Goal: Task Accomplishment & Management: Complete application form

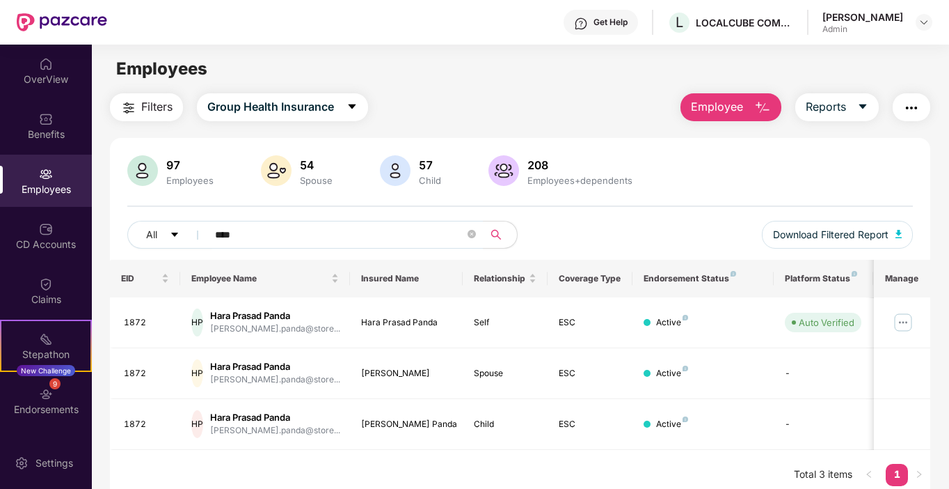
click at [743, 107] on span "Employee" at bounding box center [717, 106] width 52 height 17
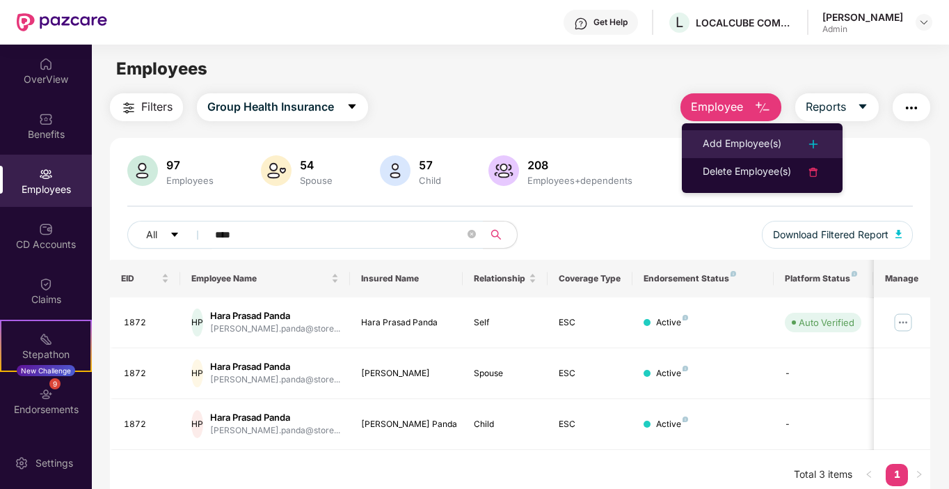
click at [734, 143] on div "Add Employee(s)" at bounding box center [742, 144] width 79 height 17
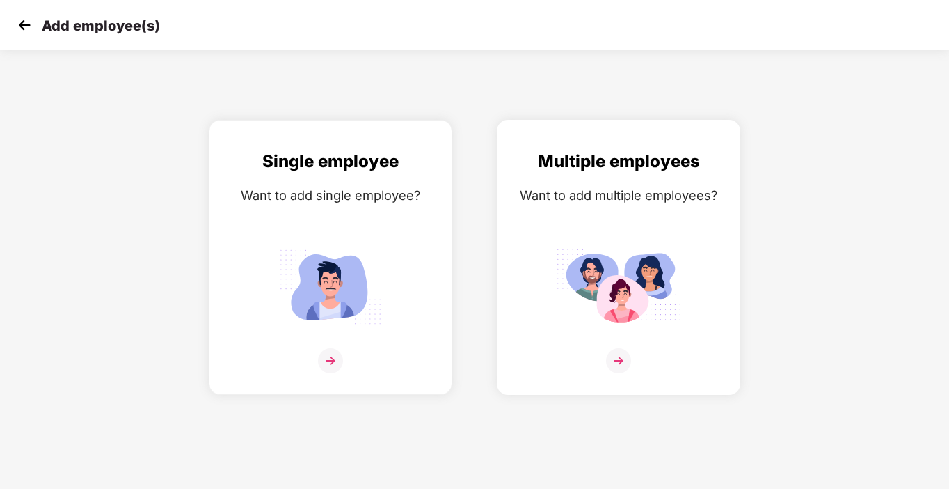
click at [612, 363] on img at bounding box center [618, 360] width 25 height 25
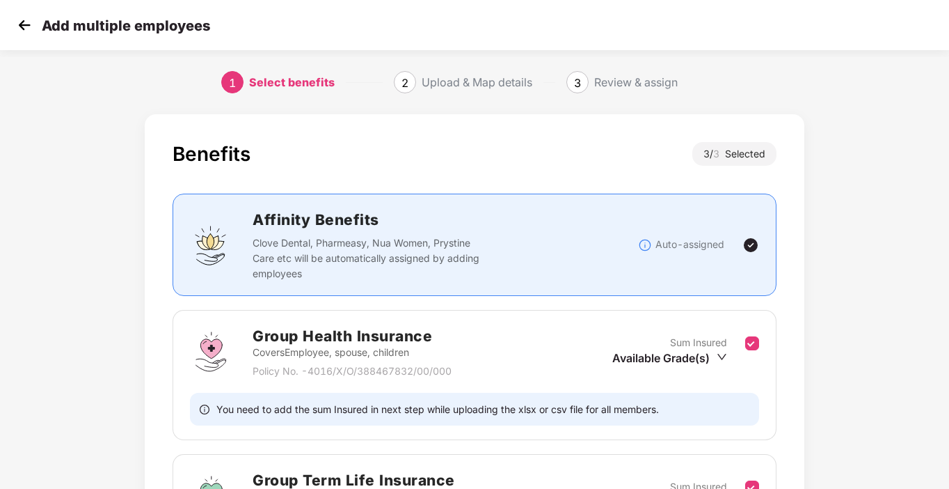
click at [26, 24] on img at bounding box center [24, 25] width 21 height 21
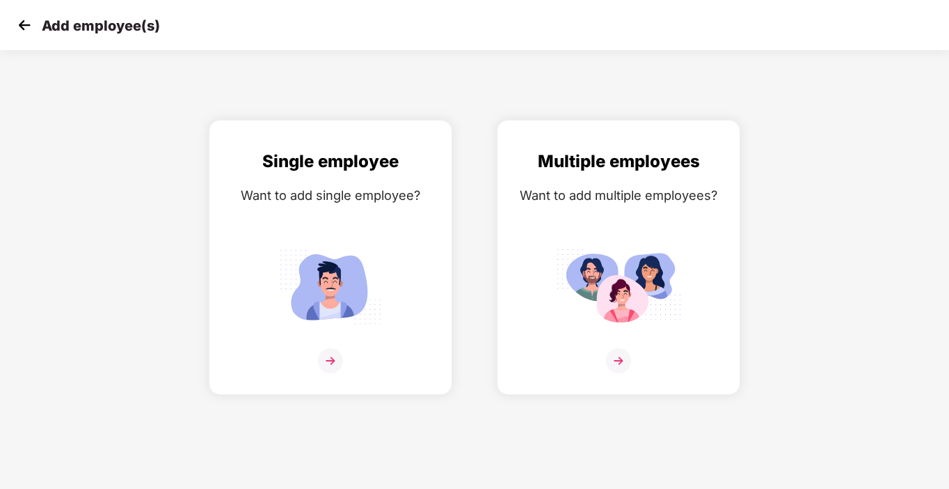
click at [26, 24] on img at bounding box center [24, 25] width 21 height 21
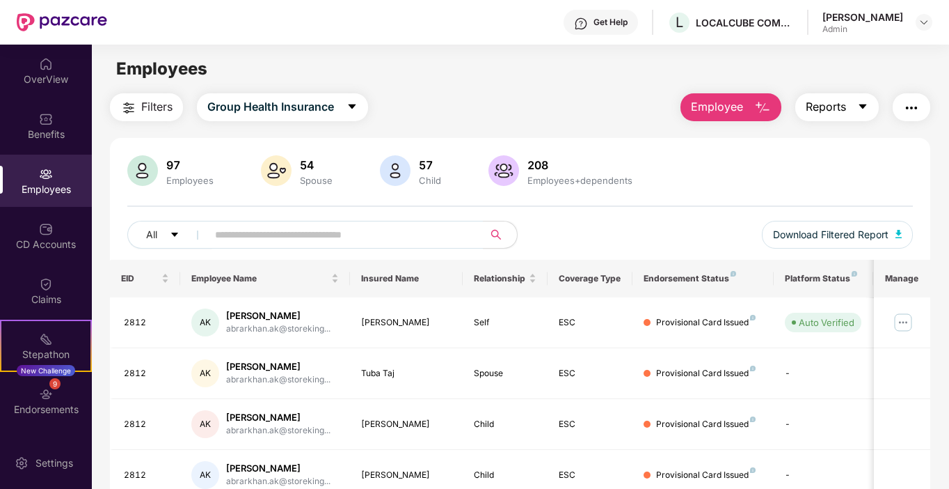
click at [855, 106] on button "Reports" at bounding box center [838, 107] width 84 height 28
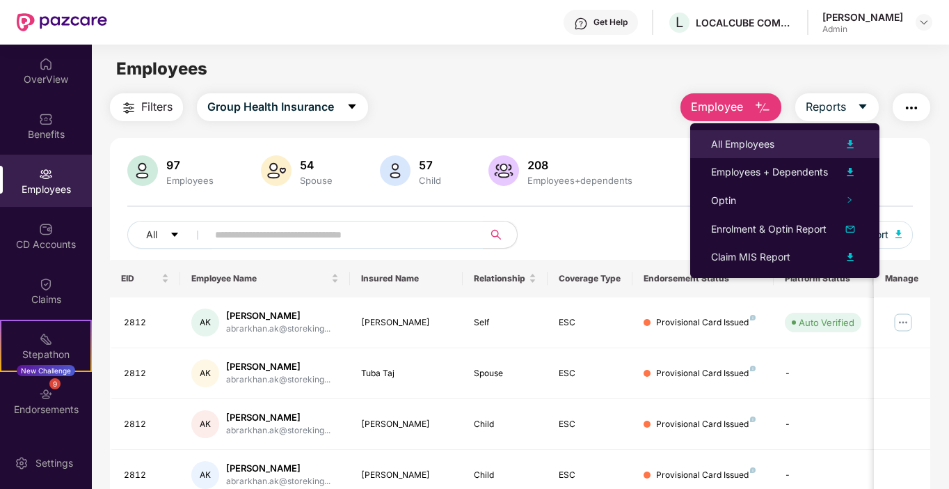
click at [743, 140] on div "All Employees" at bounding box center [742, 143] width 63 height 15
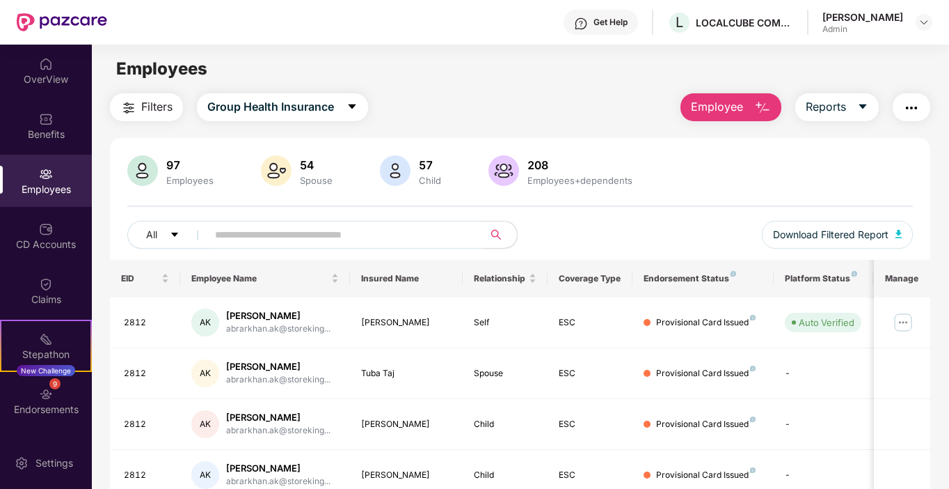
click at [758, 102] on img "button" at bounding box center [762, 108] width 17 height 17
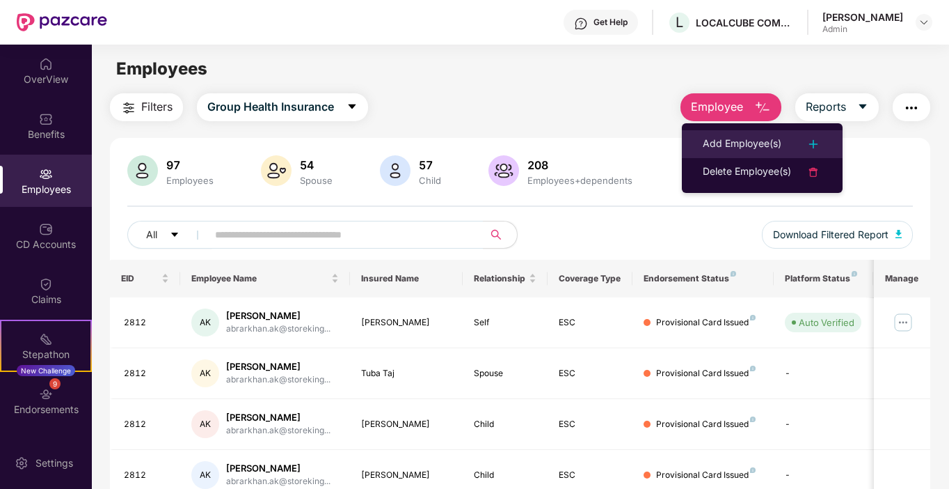
click at [742, 136] on div "Add Employee(s)" at bounding box center [742, 144] width 79 height 17
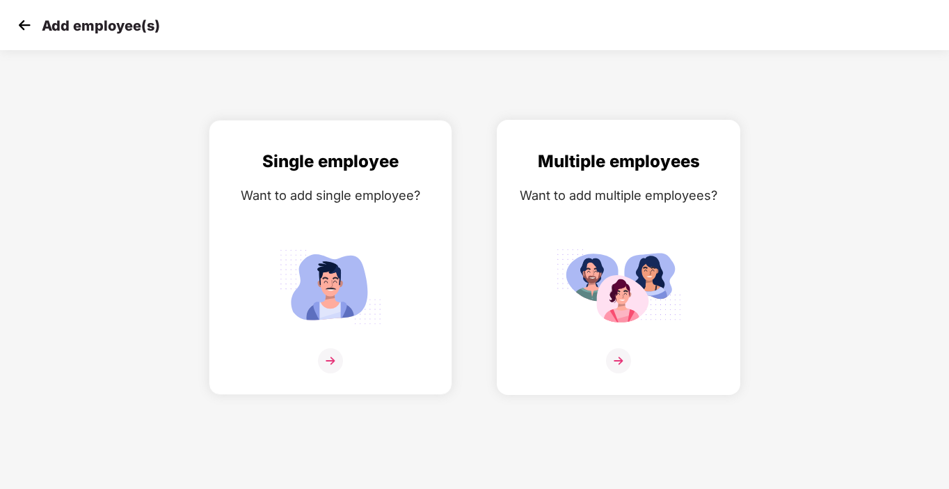
click at [618, 365] on img at bounding box center [618, 360] width 25 height 25
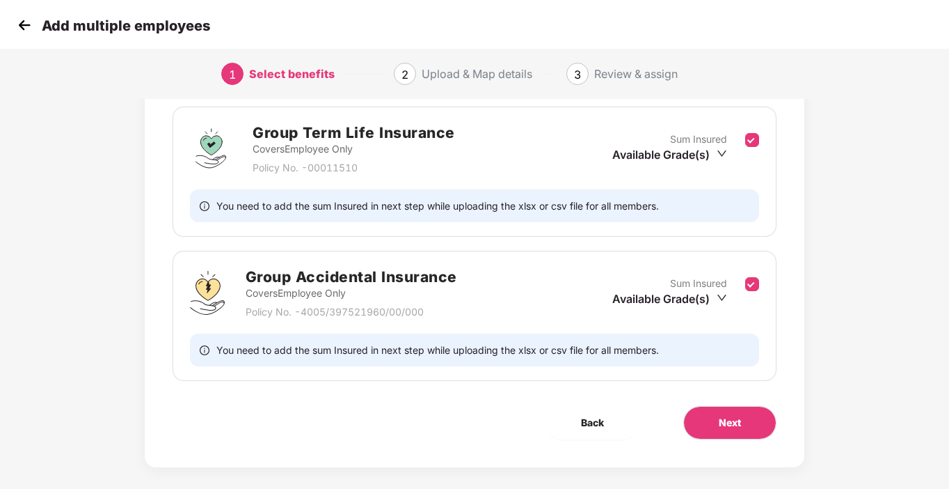
scroll to position [347, 0]
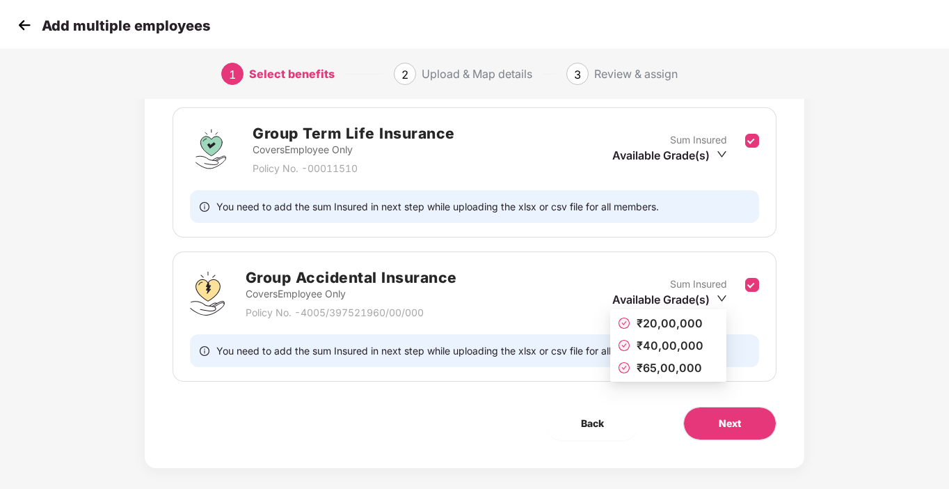
click at [711, 299] on div "Available Grade(s)" at bounding box center [669, 299] width 115 height 15
click at [664, 324] on span "₹20,00,000" at bounding box center [670, 323] width 66 height 14
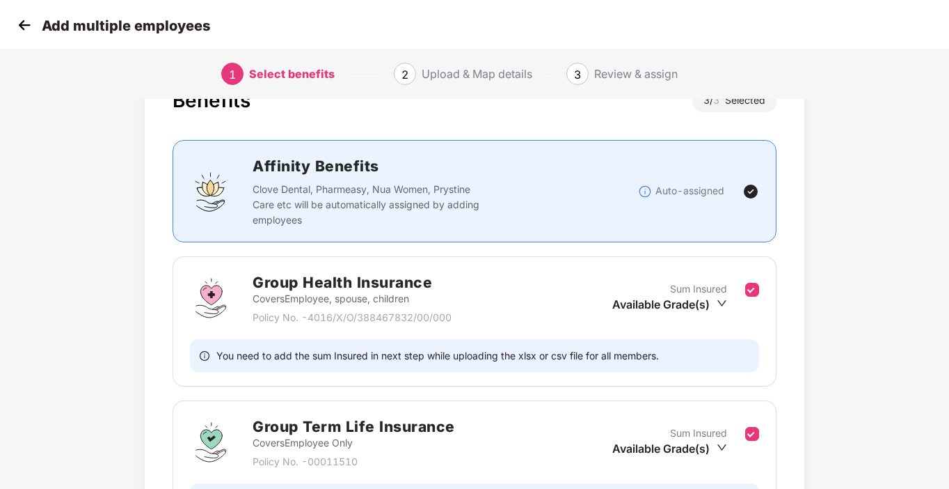
scroll to position [53, 0]
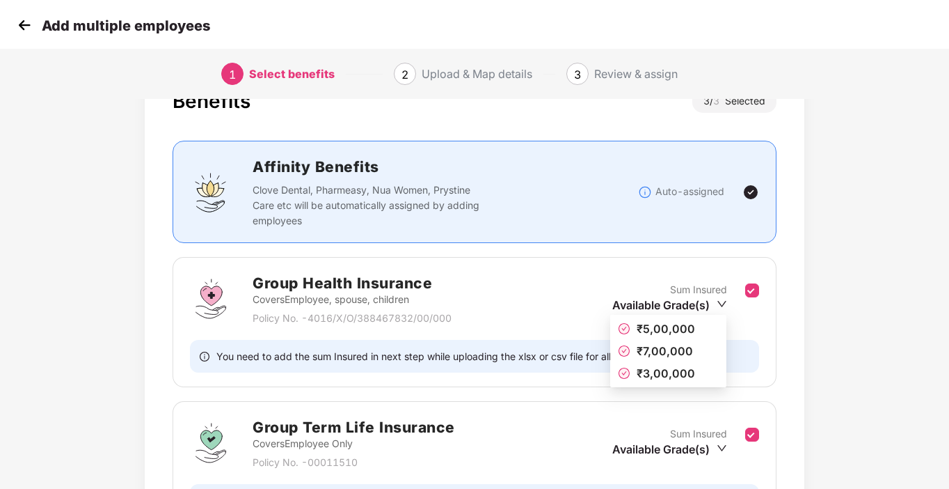
click at [719, 306] on icon "down" at bounding box center [722, 304] width 10 height 10
click at [652, 368] on span "₹3,00,000" at bounding box center [666, 373] width 58 height 14
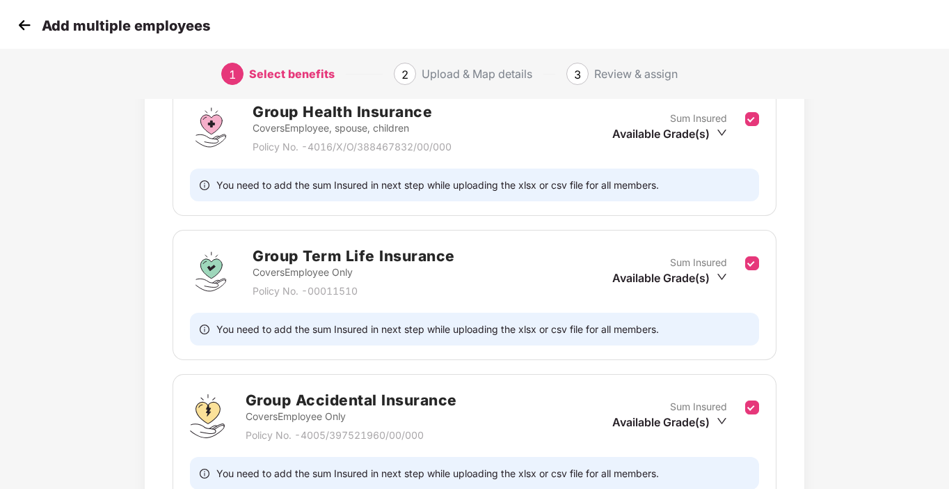
scroll to position [230, 0]
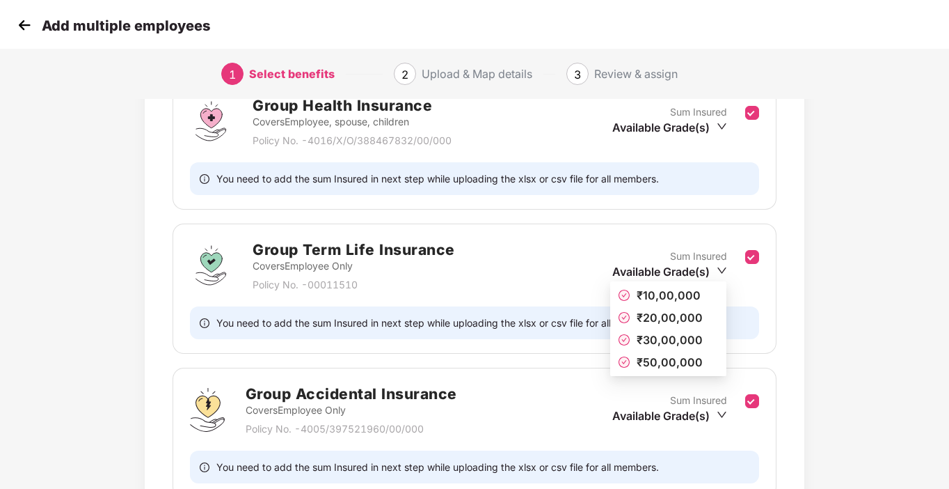
click at [724, 267] on icon "down" at bounding box center [722, 270] width 10 height 10
click at [653, 294] on span "₹10,00,000" at bounding box center [669, 295] width 64 height 14
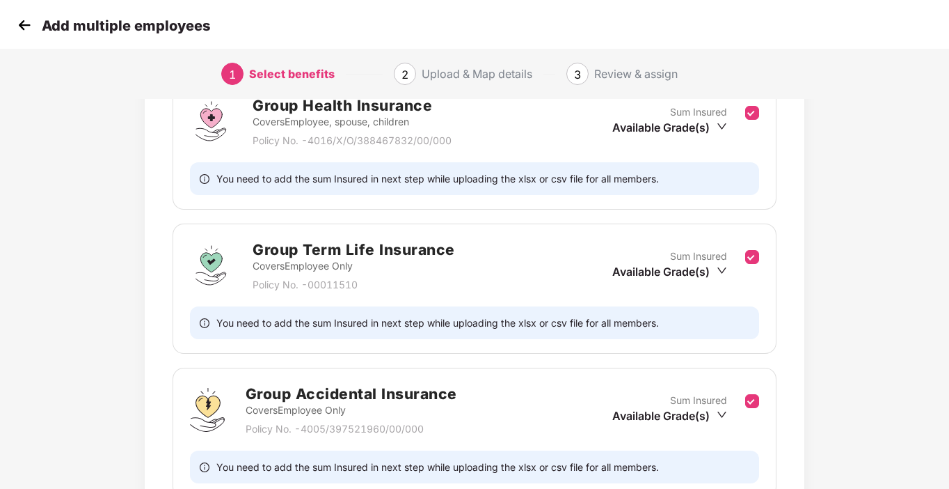
scroll to position [361, 0]
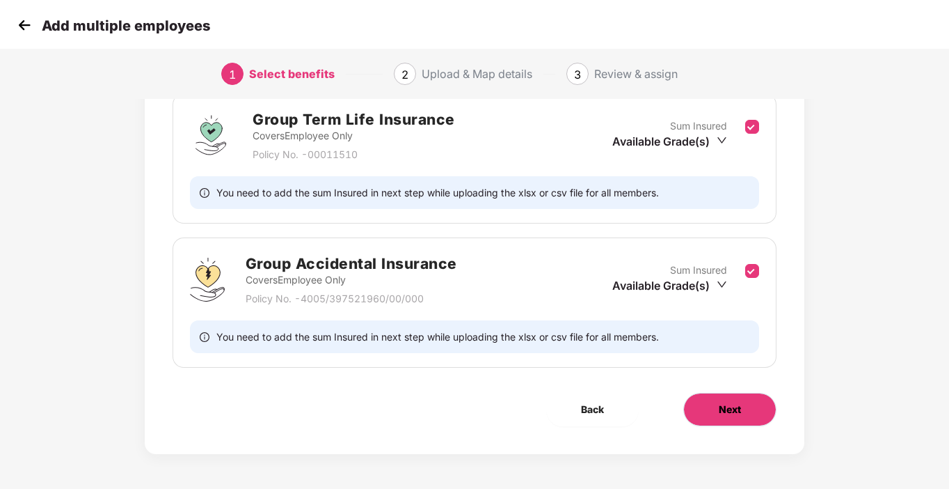
click at [739, 412] on span "Next" at bounding box center [730, 409] width 22 height 15
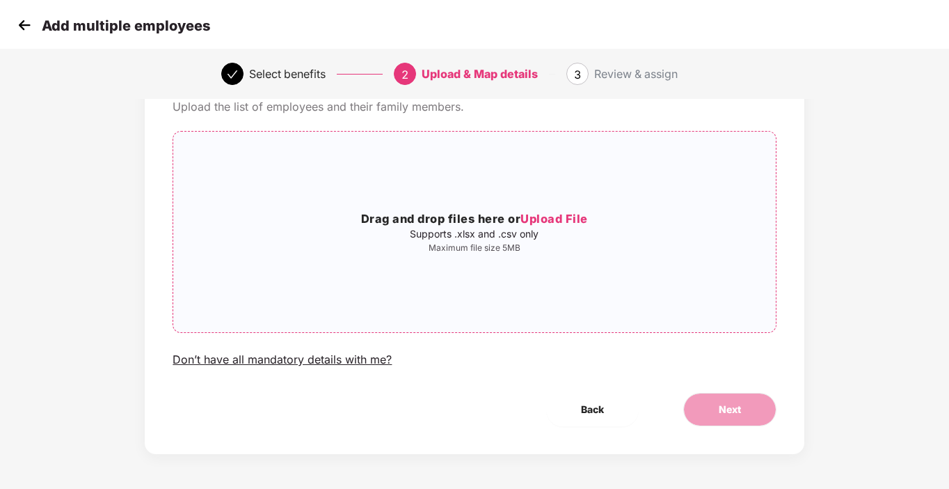
scroll to position [0, 0]
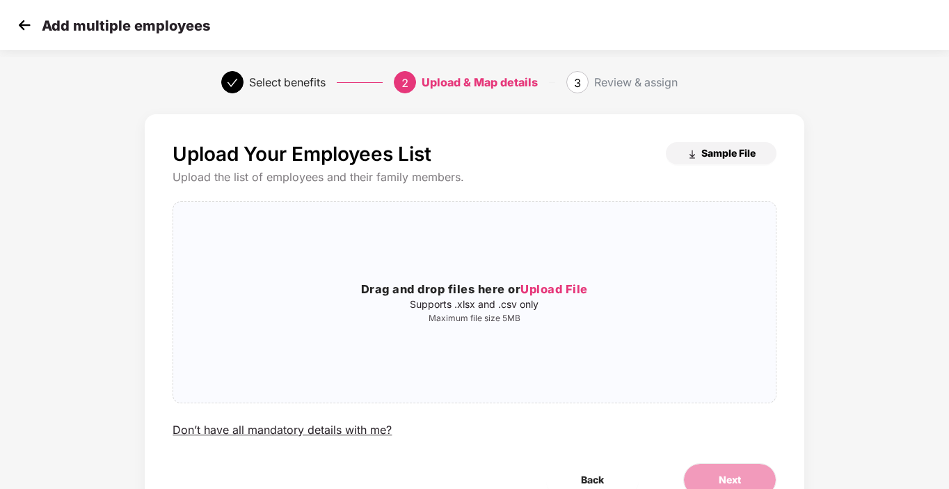
click at [720, 153] on span "Sample File" at bounding box center [729, 152] width 54 height 13
click at [553, 285] on span "Upload File" at bounding box center [555, 289] width 68 height 14
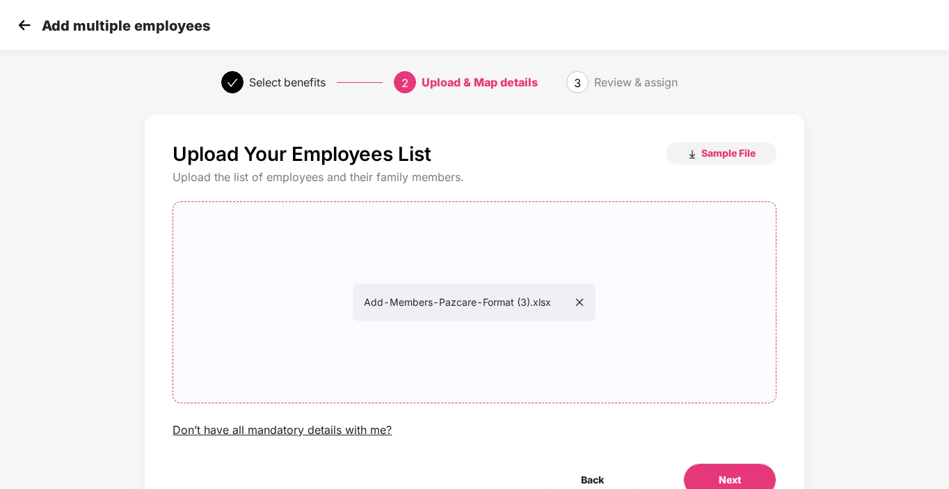
scroll to position [70, 0]
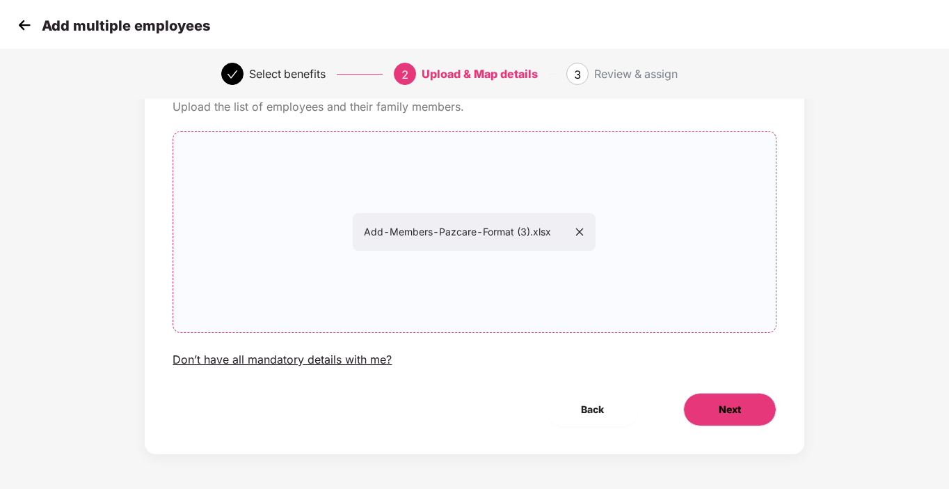
click at [720, 406] on span "Next" at bounding box center [730, 409] width 22 height 15
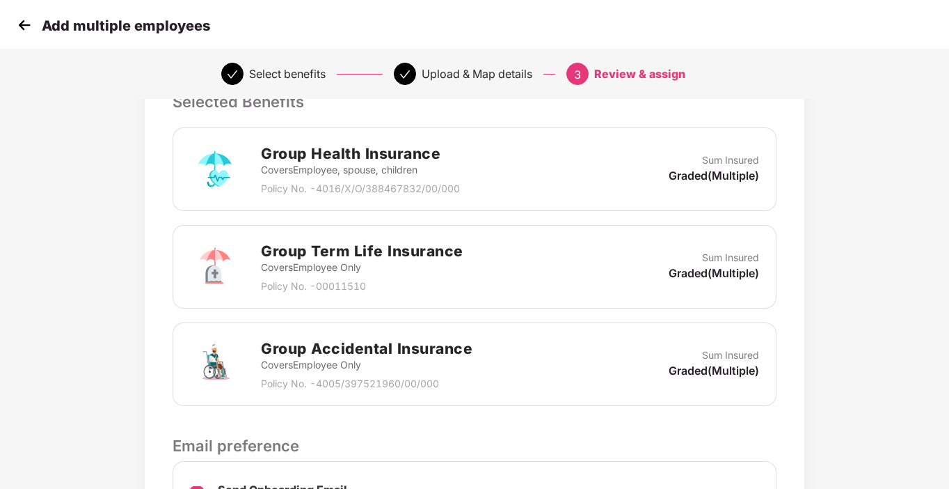
scroll to position [498, 0]
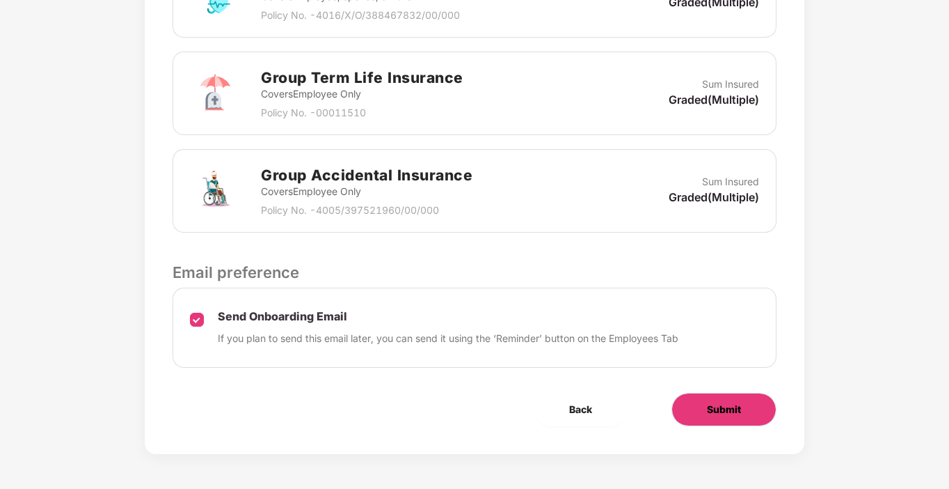
click at [748, 410] on button "Submit" at bounding box center [724, 409] width 105 height 33
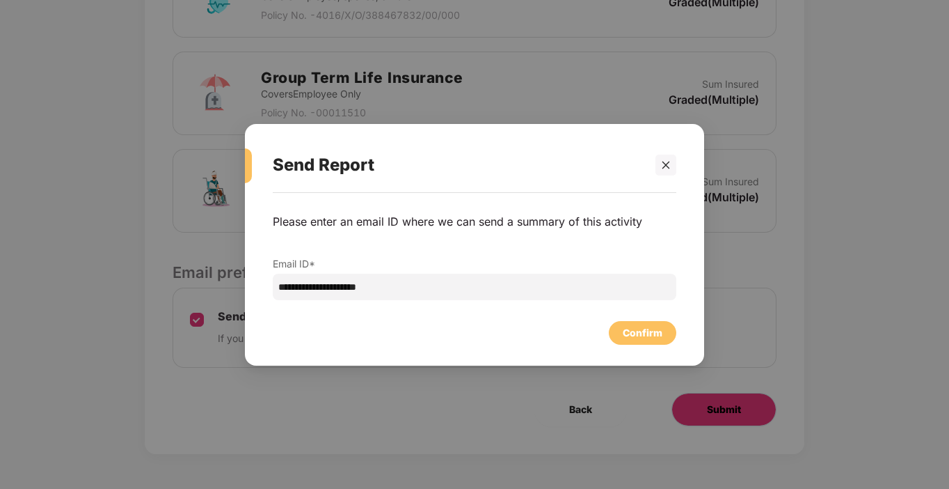
scroll to position [0, 0]
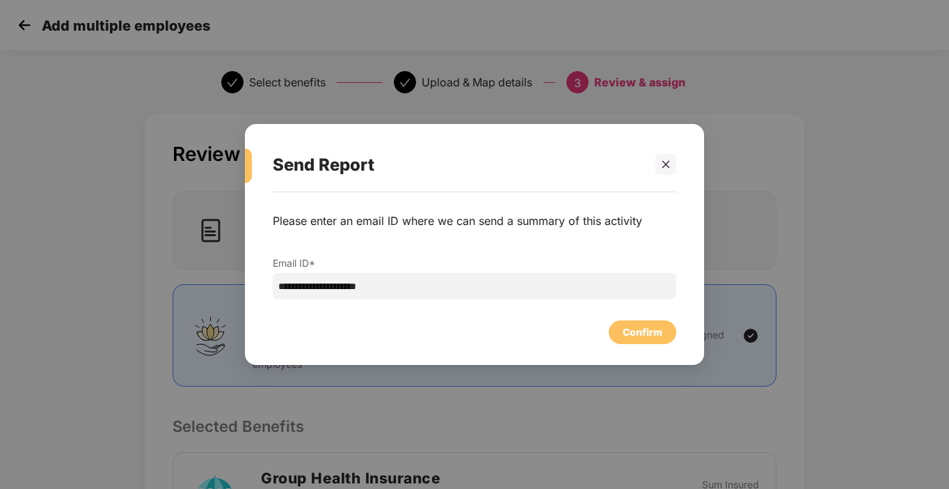
drag, startPoint x: 644, startPoint y: 318, endPoint x: 642, endPoint y: 328, distance: 10.1
click at [642, 328] on div "Confirm" at bounding box center [475, 328] width 404 height 31
click at [642, 328] on div "Confirm" at bounding box center [643, 331] width 40 height 15
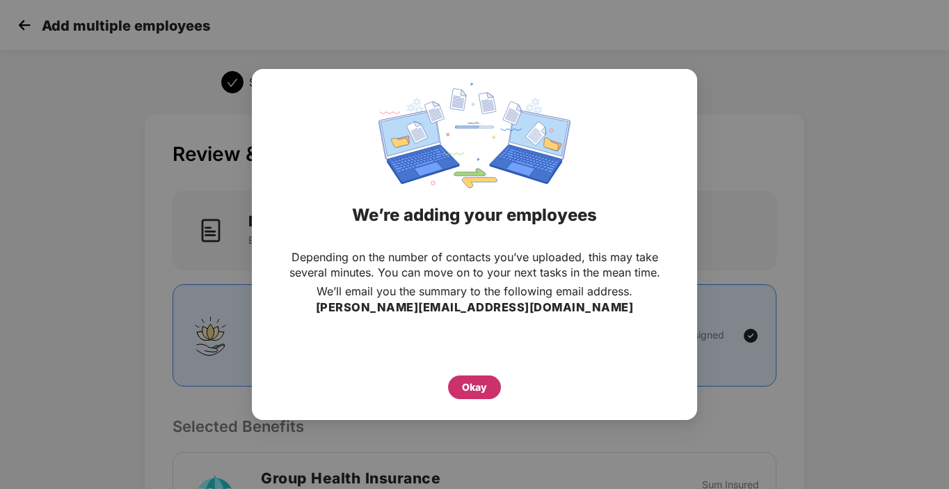
click at [463, 382] on div "Okay" at bounding box center [474, 386] width 25 height 15
